Goal: Task Accomplishment & Management: Complete application form

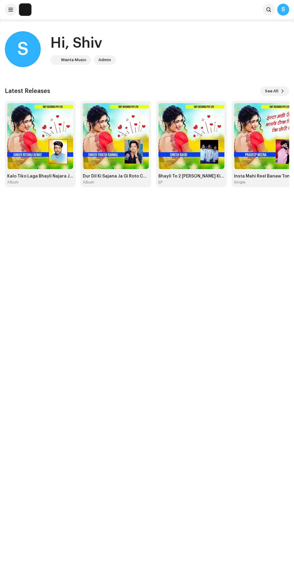
click at [11, 10] on span at bounding box center [11, 9] width 4 height 5
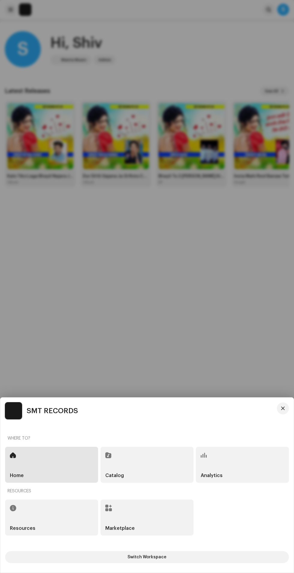
click at [206, 328] on div at bounding box center [147, 286] width 294 height 573
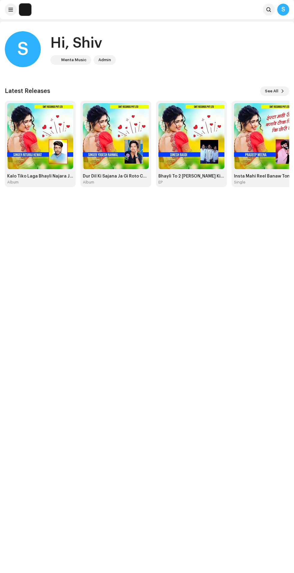
click at [275, 71] on home-user "S Hi, [PERSON_NAME] Music Admin" at bounding box center [147, 51] width 284 height 41
click at [282, 91] on span at bounding box center [283, 91] width 4 height 5
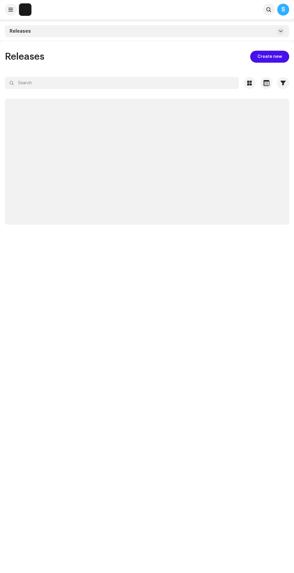
click at [268, 56] on span "Create new" at bounding box center [269, 57] width 25 height 12
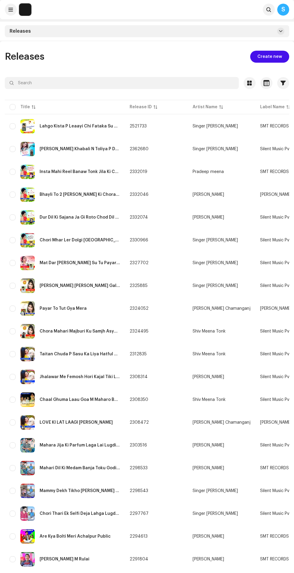
click at [263, 55] on span "Create new" at bounding box center [269, 57] width 25 height 12
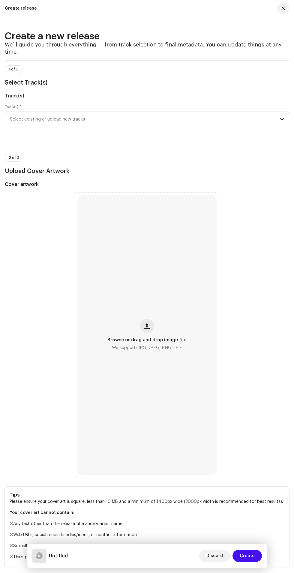
click at [246, 127] on span "Select existing or upload new tracks" at bounding box center [145, 119] width 270 height 15
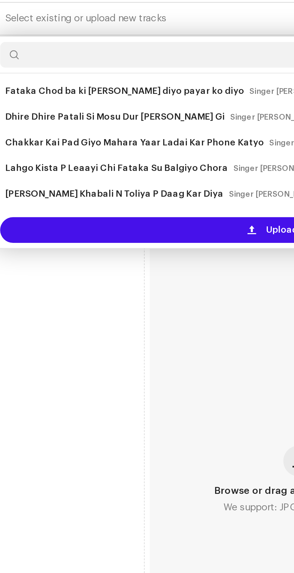
click at [126, 220] on span at bounding box center [125, 218] width 4 height 5
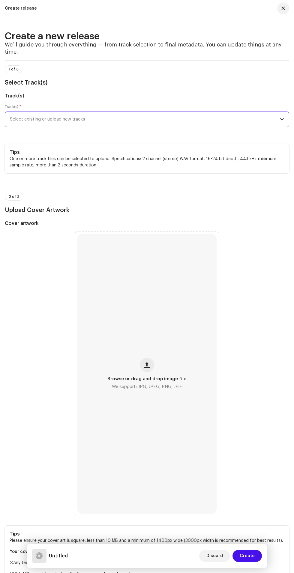
click at [244, 127] on span "Select existing or upload new tracks" at bounding box center [145, 119] width 270 height 15
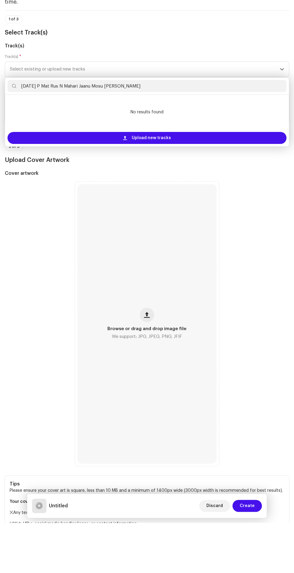
type input "[DATE] P Mat Rus N Mahari Jaanu Mosu [PERSON_NAME]"
click at [169, 194] on span "Upload new tracks" at bounding box center [151, 188] width 39 height 12
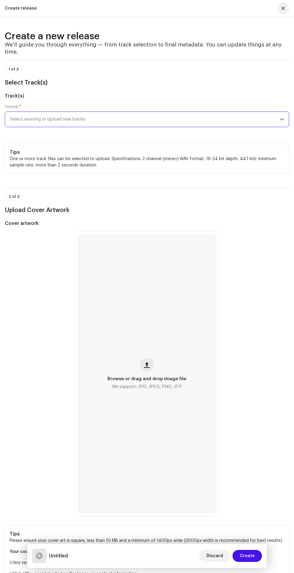
scroll to position [2, 0]
click at [220, 188] on hr at bounding box center [147, 188] width 284 height 0
click at [275, 127] on span "Select existing or upload new tracks" at bounding box center [145, 119] width 270 height 15
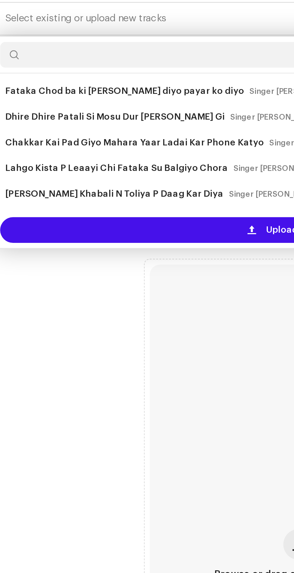
click at [124, 156] on small "Singer [PERSON_NAME]" at bounding box center [144, 153] width 41 height 6
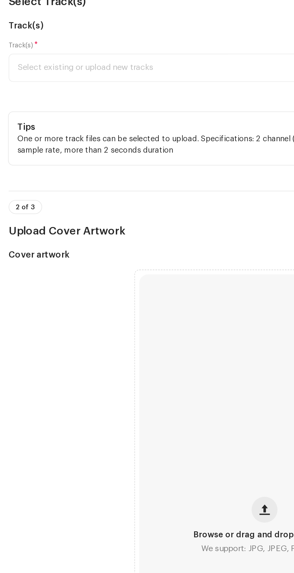
scroll to position [0, 0]
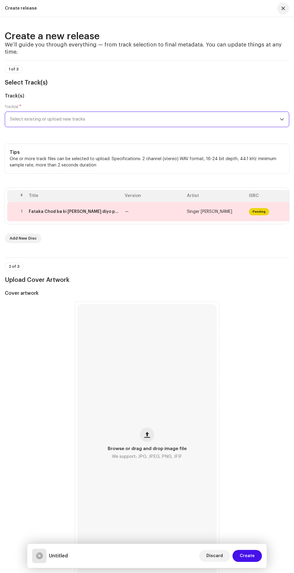
click at [120, 214] on div "Fataka Chod ba ki [PERSON_NAME] diyo payar ko diyo" at bounding box center [74, 211] width 91 height 5
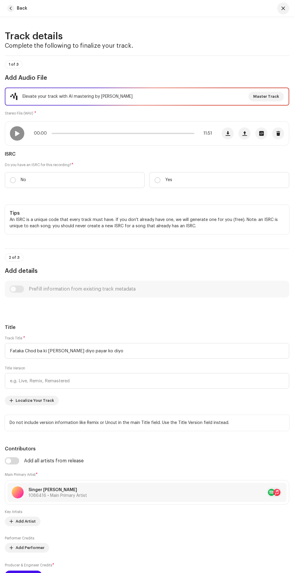
click at [287, 389] on div "Title Version" at bounding box center [147, 377] width 284 height 23
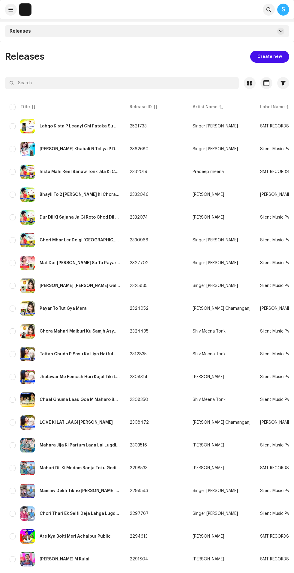
click at [265, 56] on span "Create new" at bounding box center [269, 57] width 25 height 12
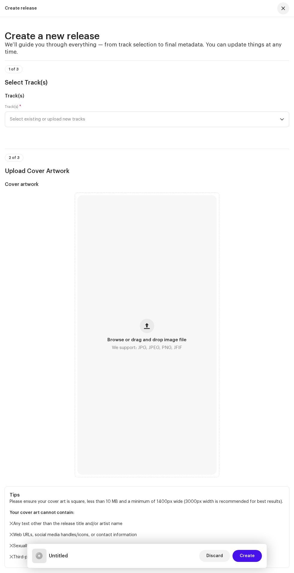
click at [282, 121] on icon "dropdown trigger" at bounding box center [282, 119] width 4 height 4
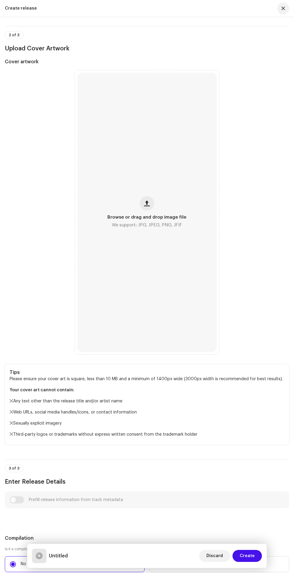
scroll to position [1, 0]
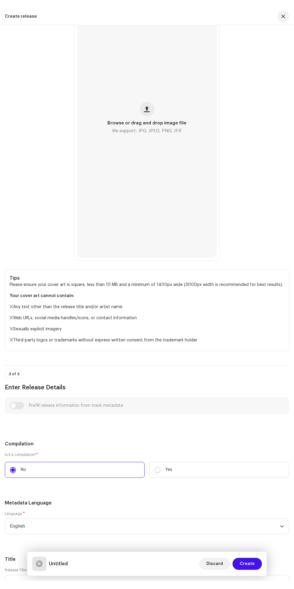
scroll to position [4, 0]
